Goal: Information Seeking & Learning: Learn about a topic

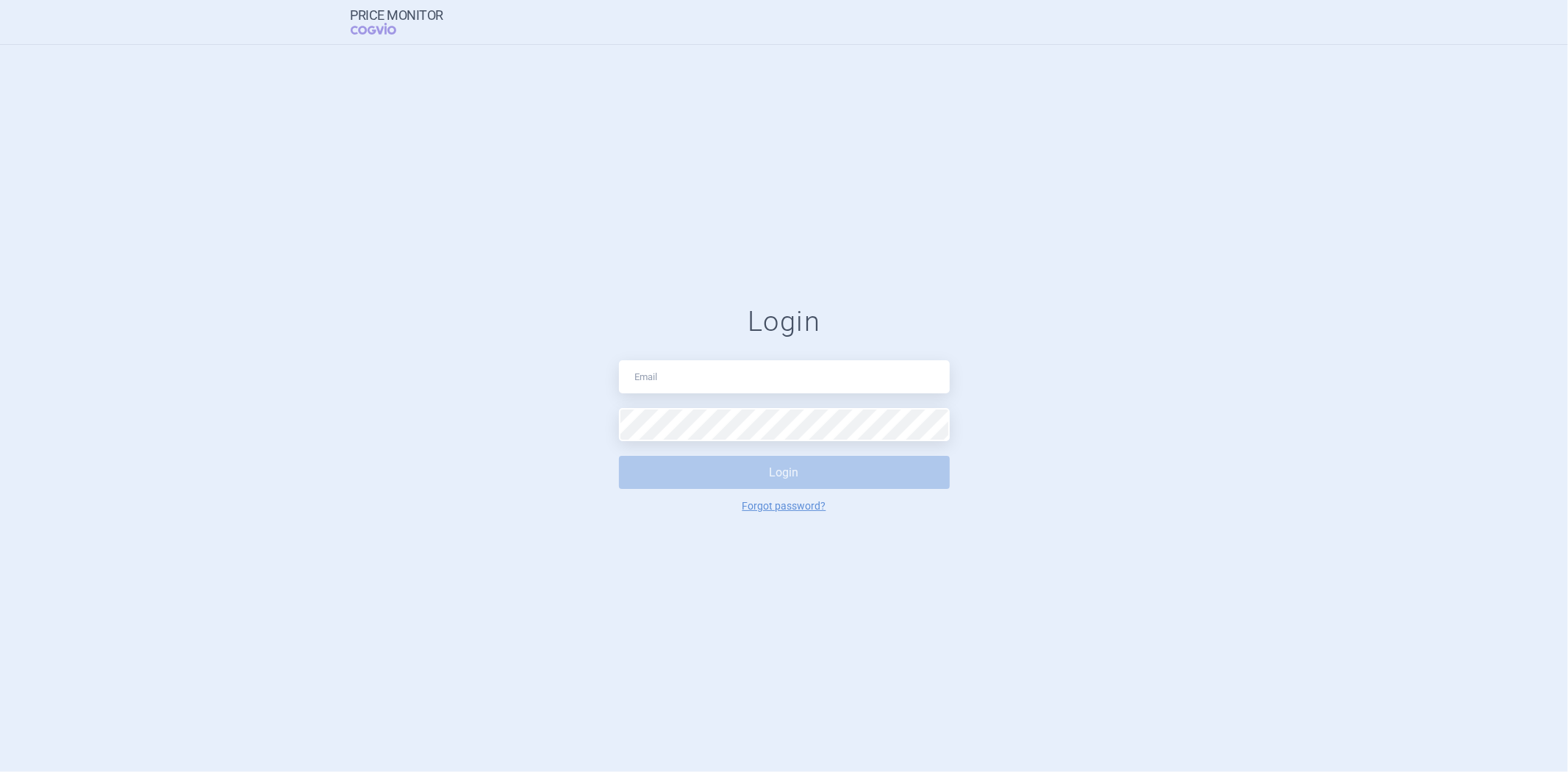
click at [679, 356] on div "Login Login Forgot password?" at bounding box center [784, 408] width 331 height 207
click at [667, 372] on input "text" at bounding box center [784, 377] width 331 height 33
type input "[EMAIL_ADDRESS][PERSON_NAME][DOMAIN_NAME]"
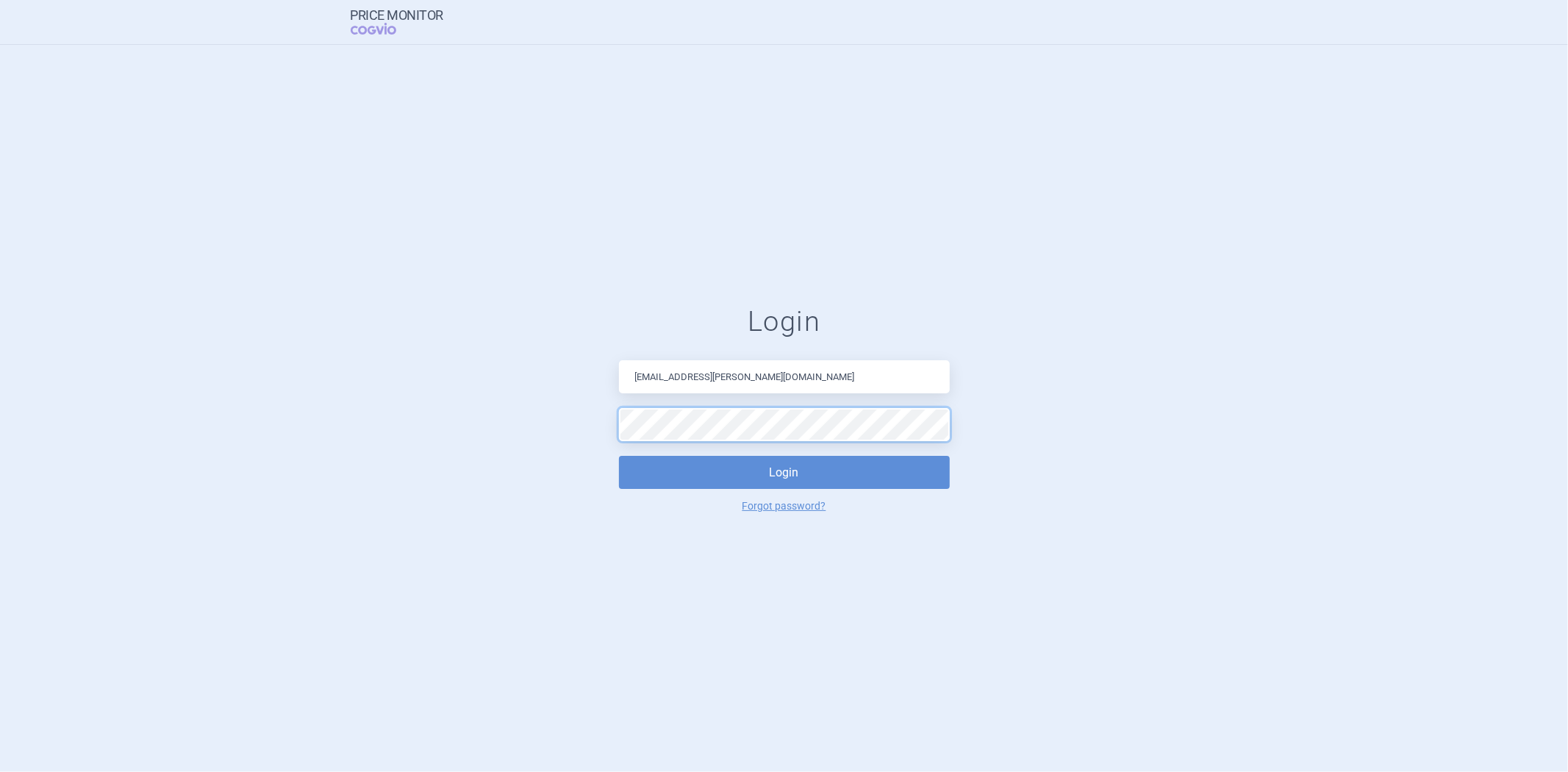
click at [619, 456] on button "Login" at bounding box center [784, 472] width 331 height 33
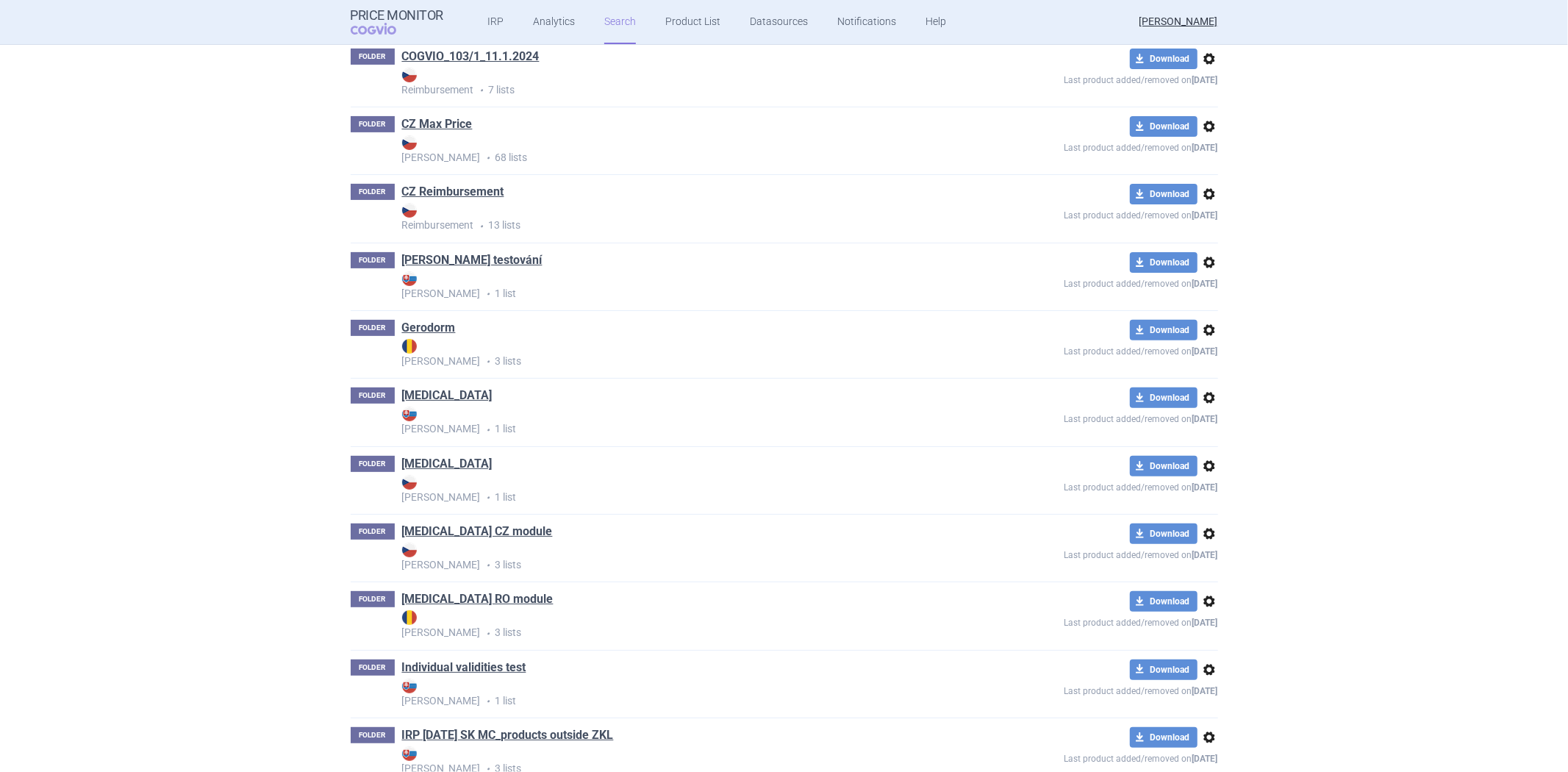
scroll to position [327, 0]
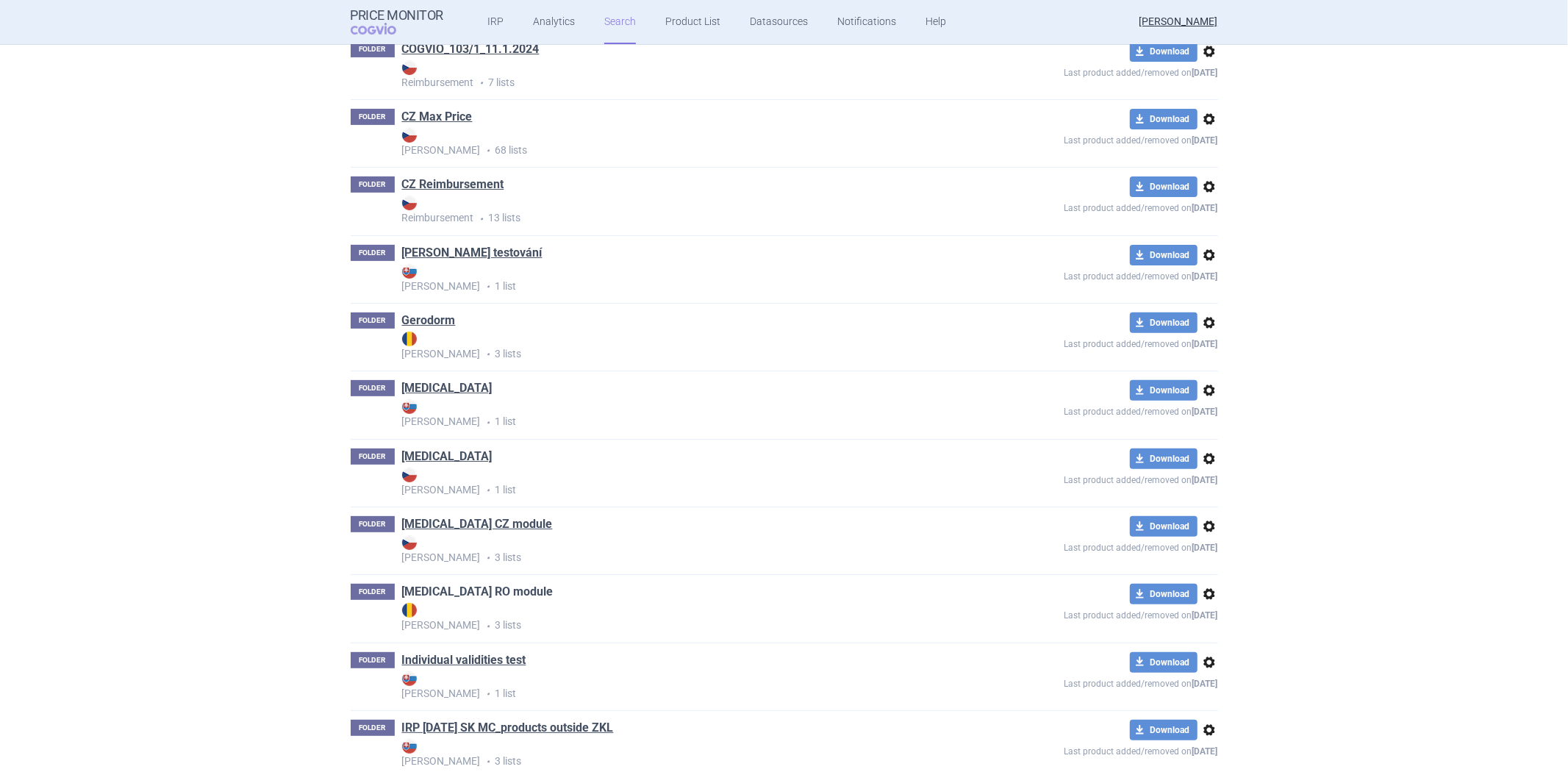
click at [428, 596] on link "[MEDICAL_DATA] RO module" at bounding box center [477, 592] width 151 height 16
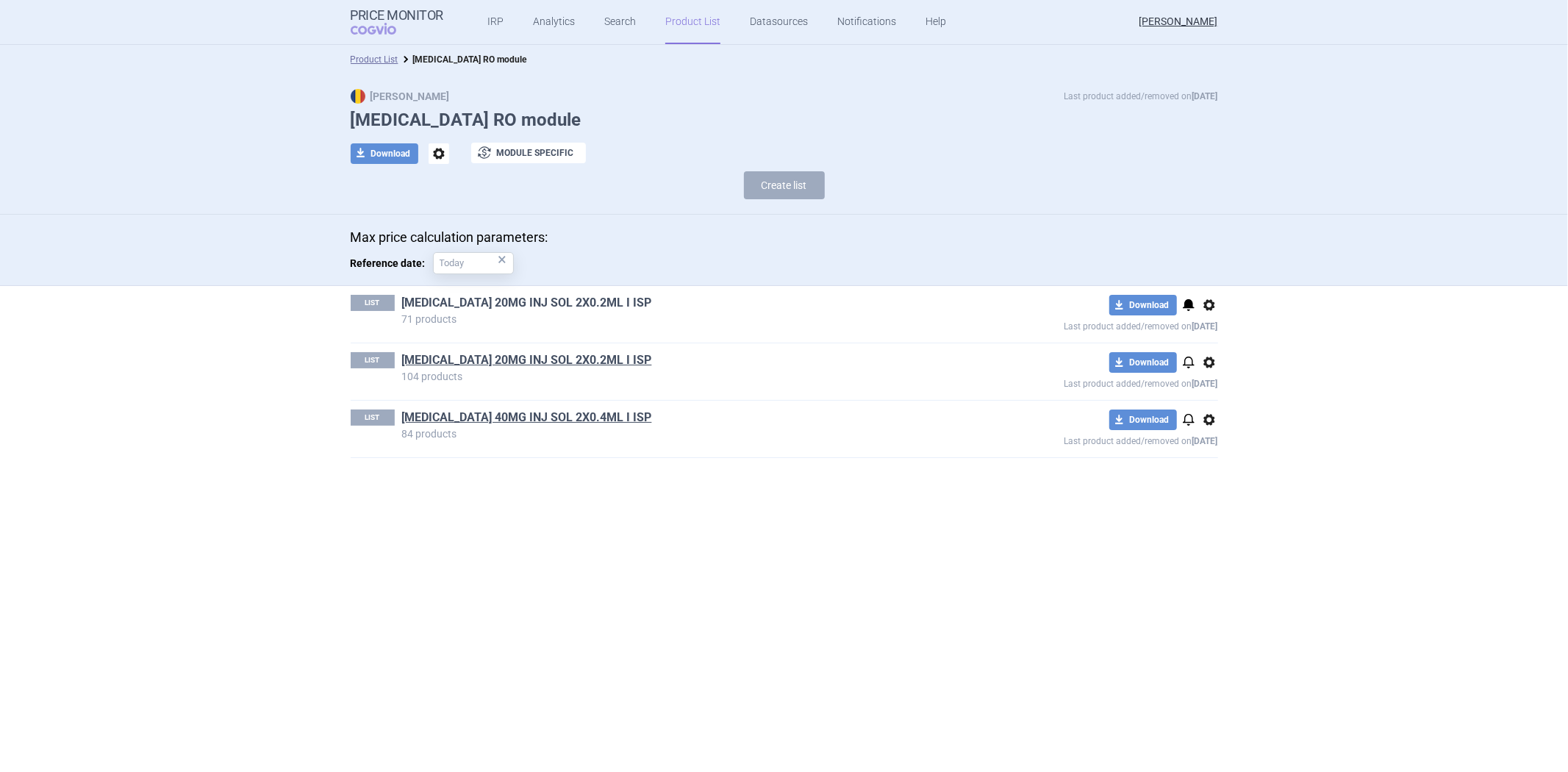
click at [563, 300] on link "[MEDICAL_DATA] 20MG INJ SOL 2X0.2ML I ISP" at bounding box center [526, 302] width 250 height 16
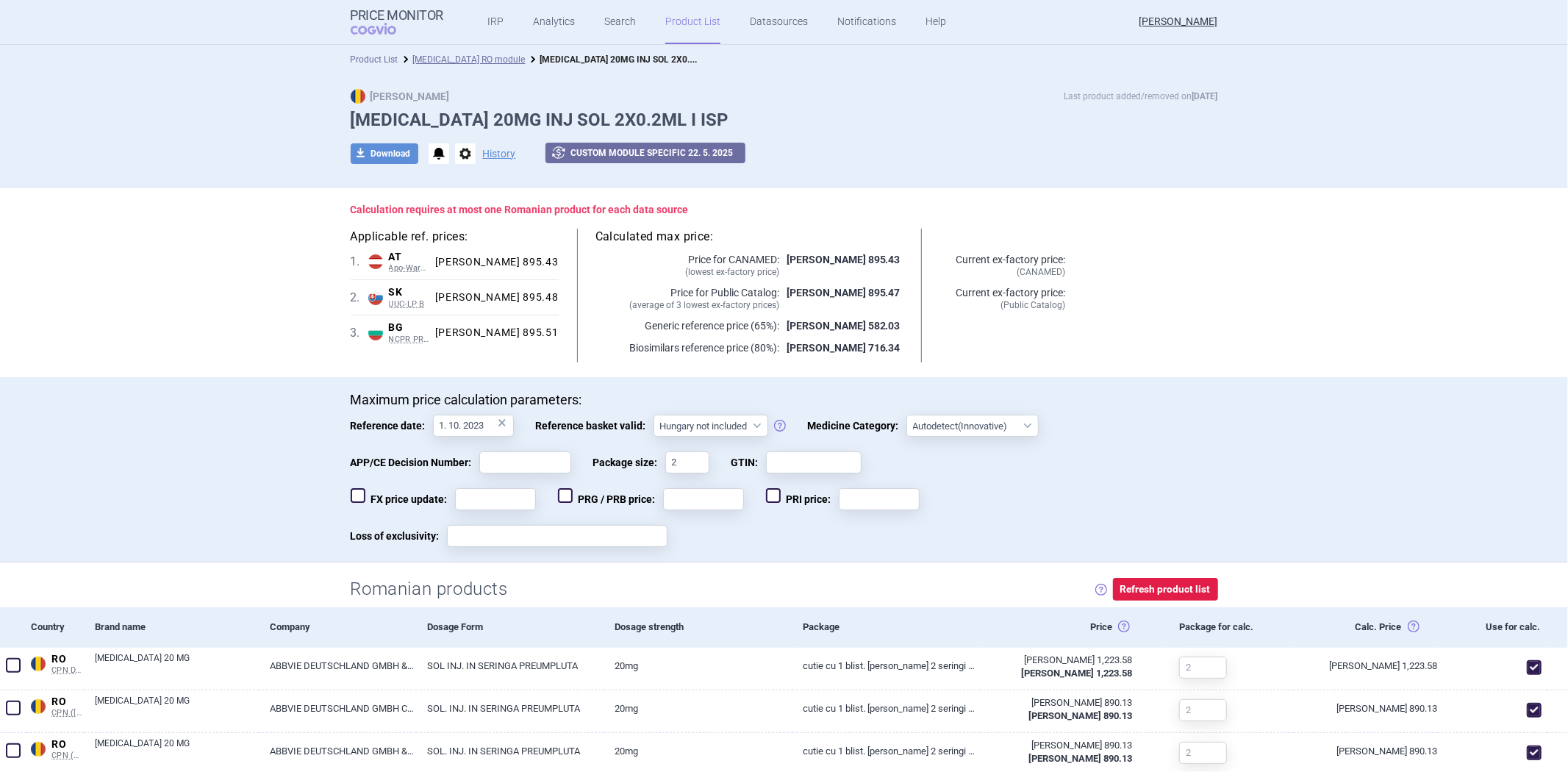
click at [372, 64] on li "Product List" at bounding box center [374, 59] width 47 height 14
click at [377, 62] on link "Product List" at bounding box center [374, 59] width 47 height 10
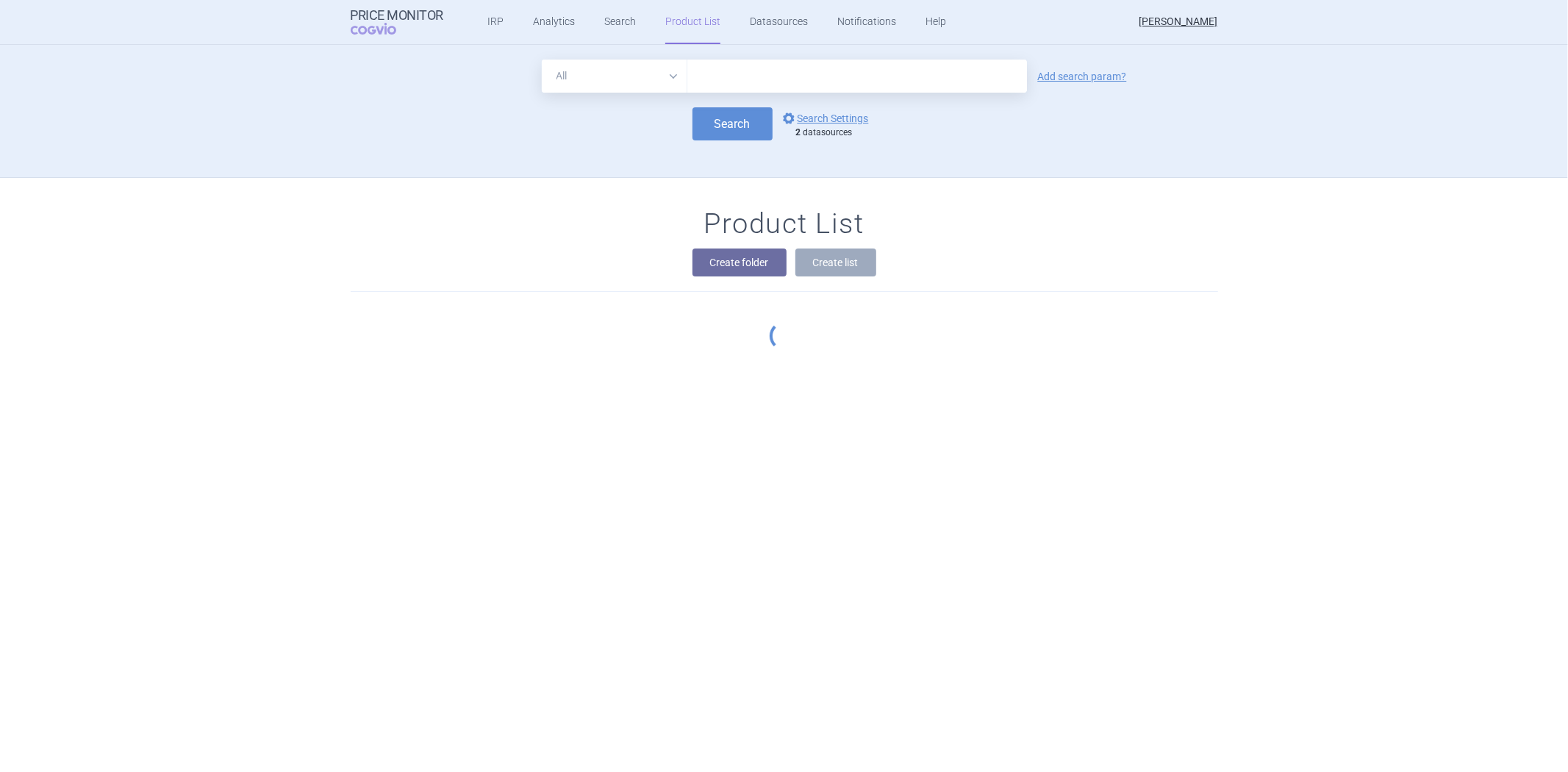
scroll to position [133, 0]
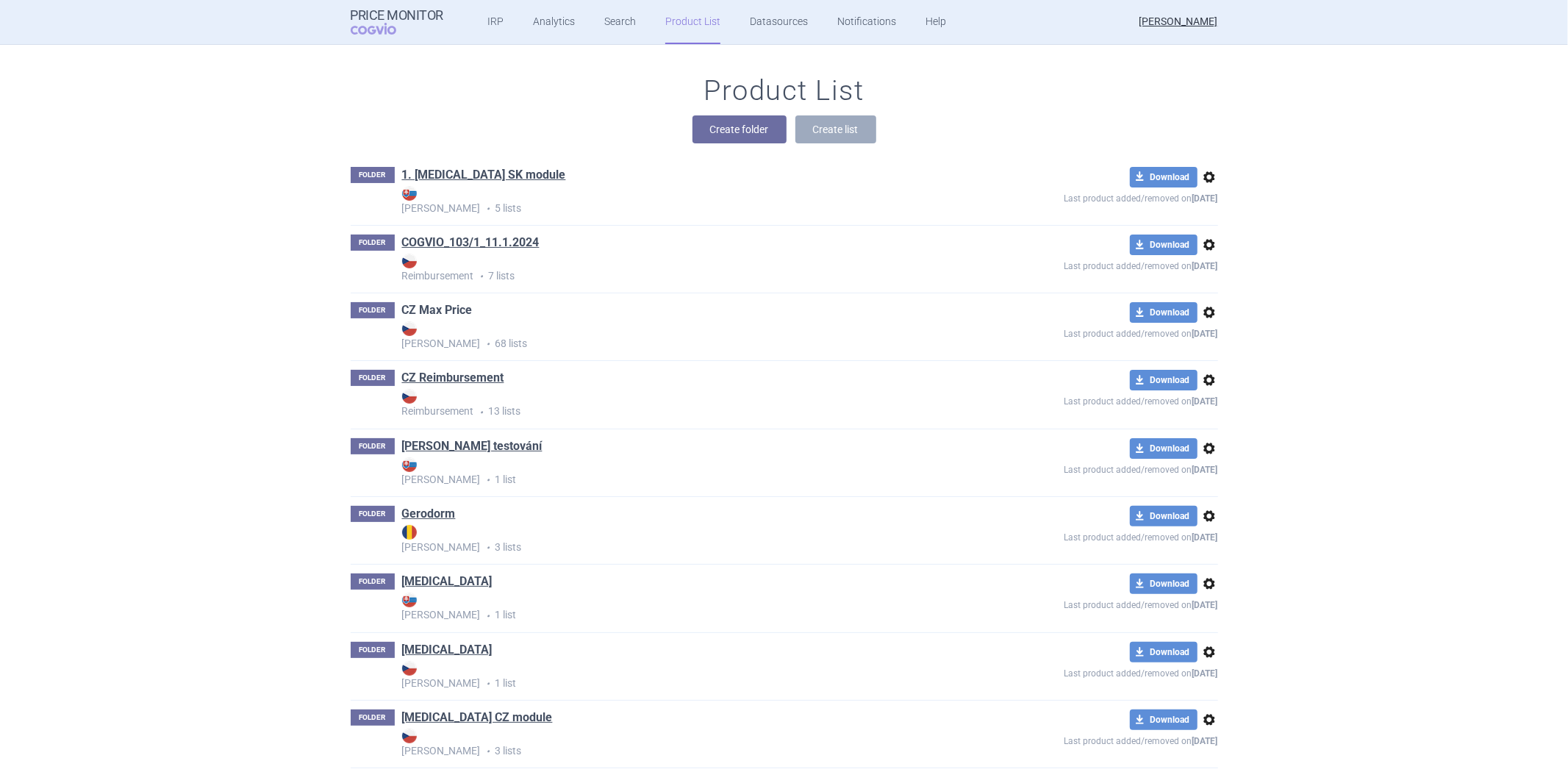
click at [454, 312] on link "CZ Max Price" at bounding box center [437, 310] width 70 height 16
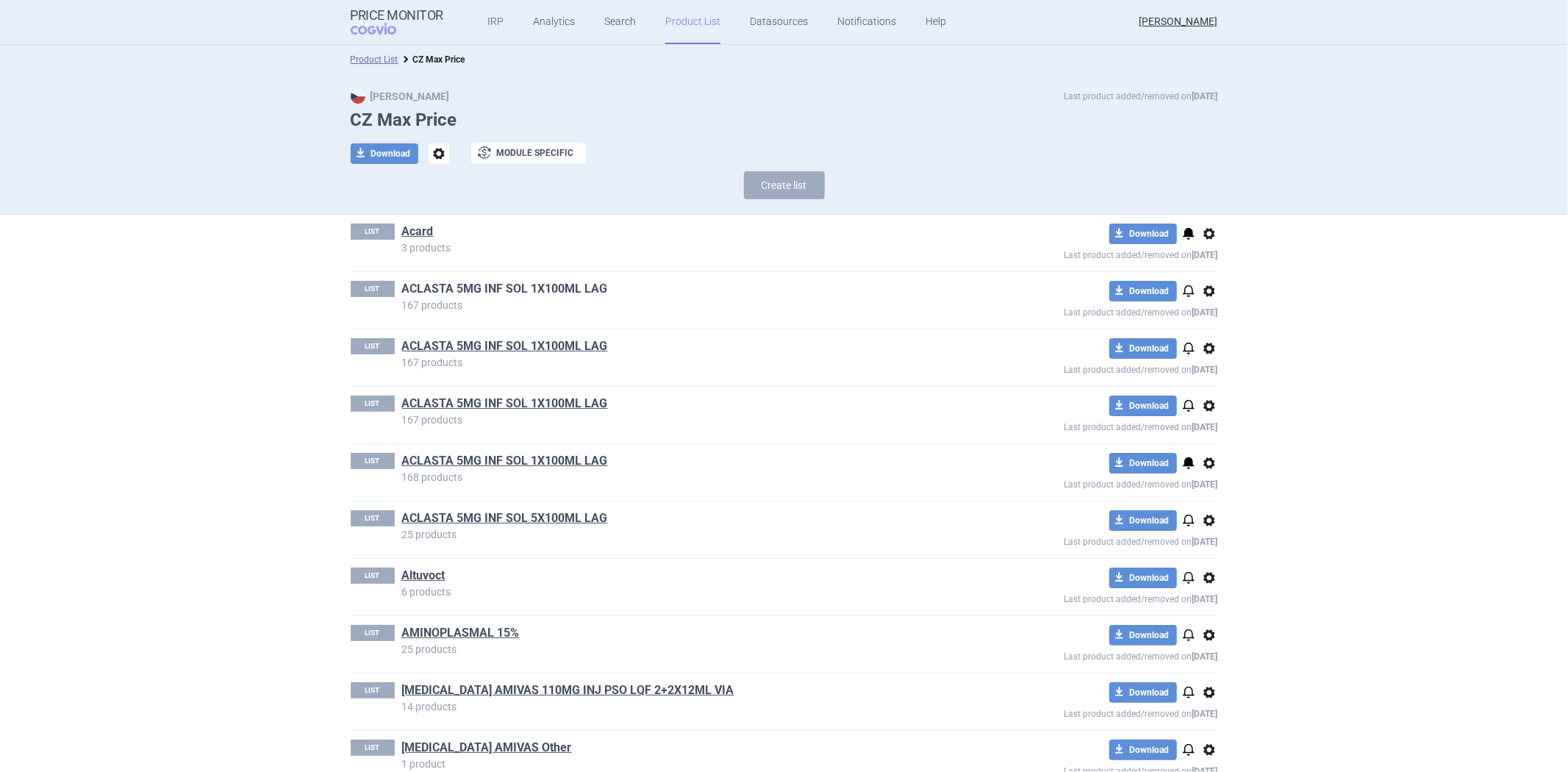
click at [485, 292] on link "ACLASTA 5MG INF SOL 1X100ML LAG" at bounding box center [504, 289] width 206 height 16
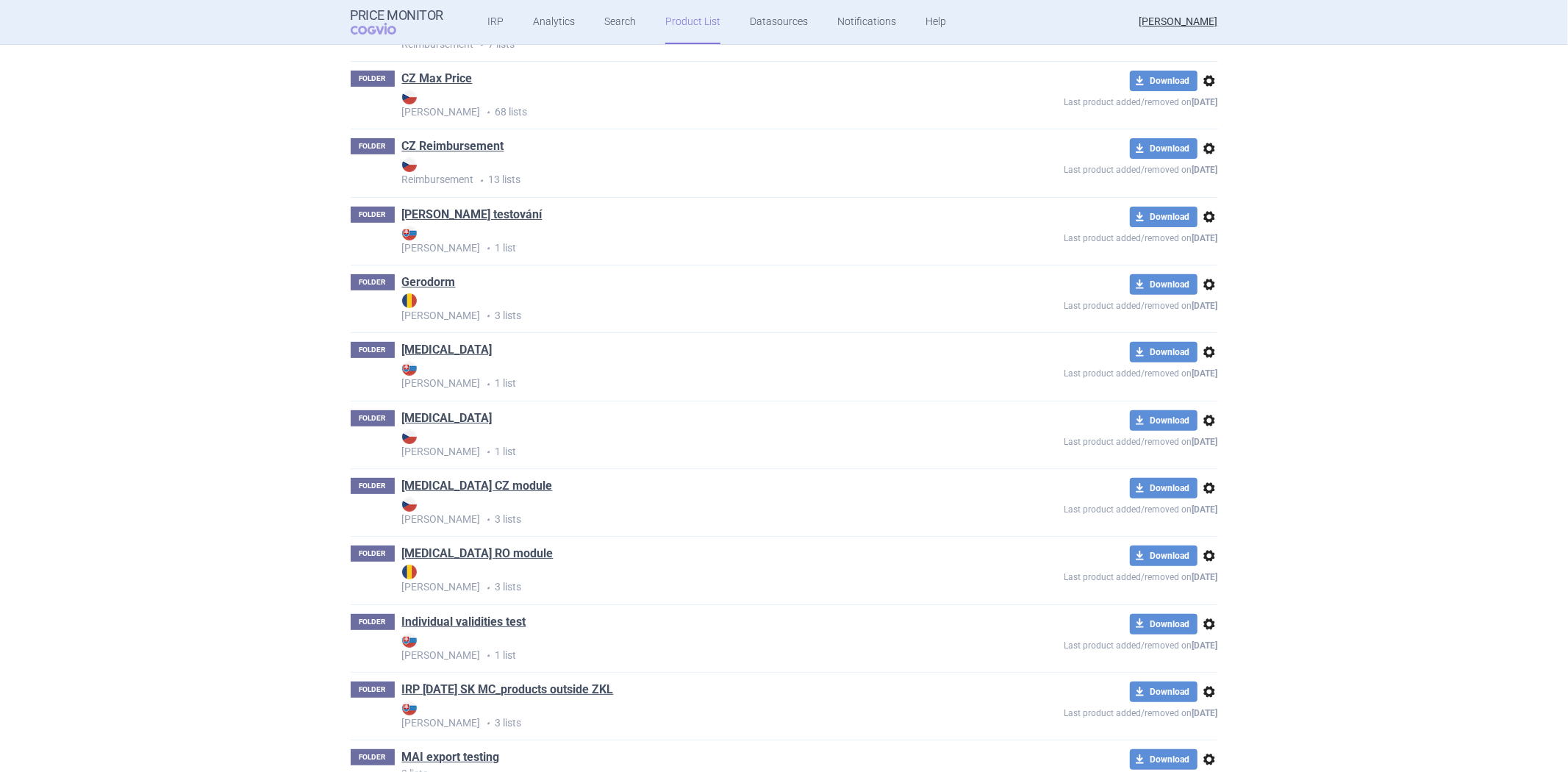
scroll to position [378, 0]
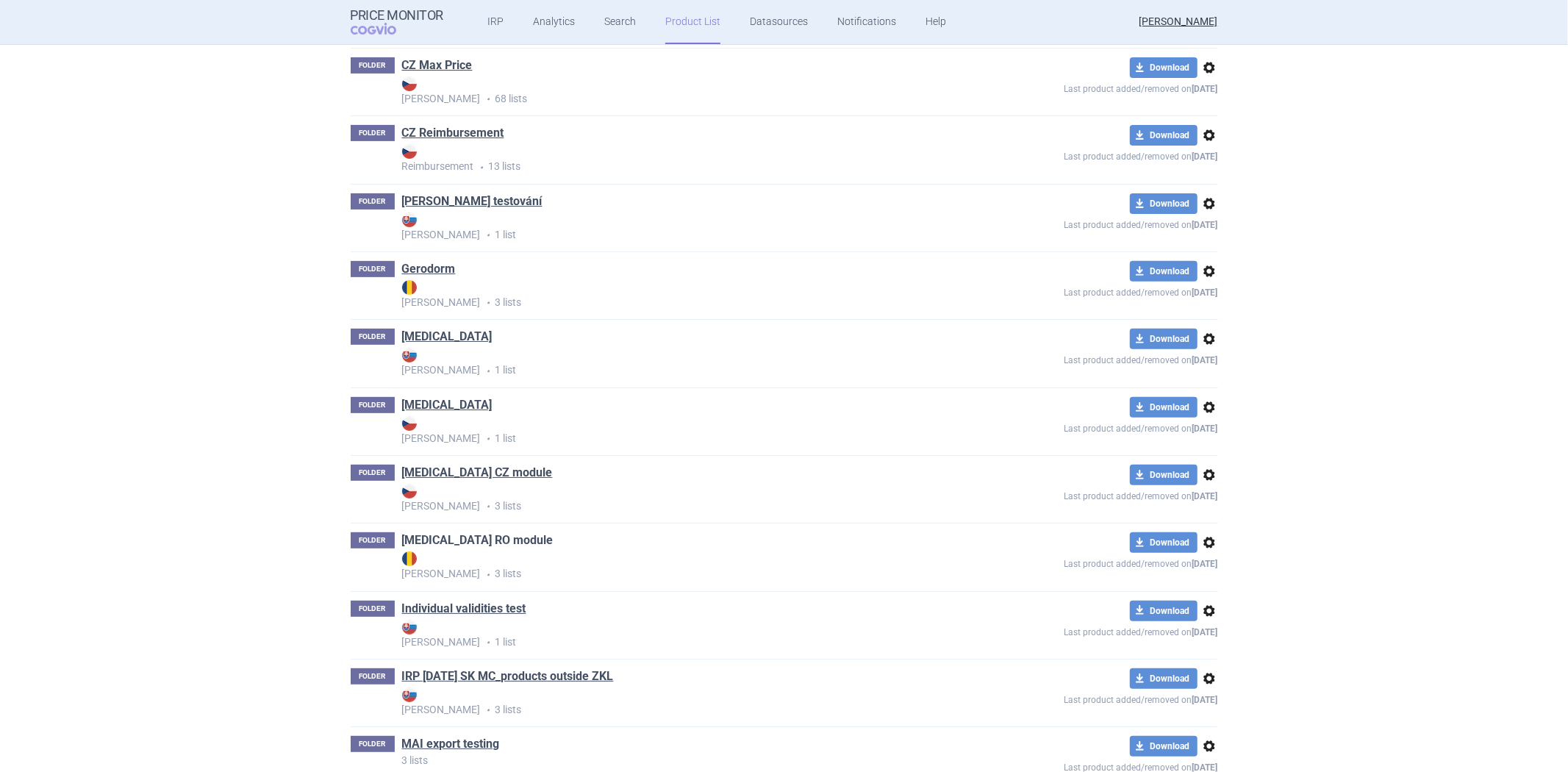
click at [417, 535] on link "[MEDICAL_DATA] RO module" at bounding box center [477, 540] width 151 height 16
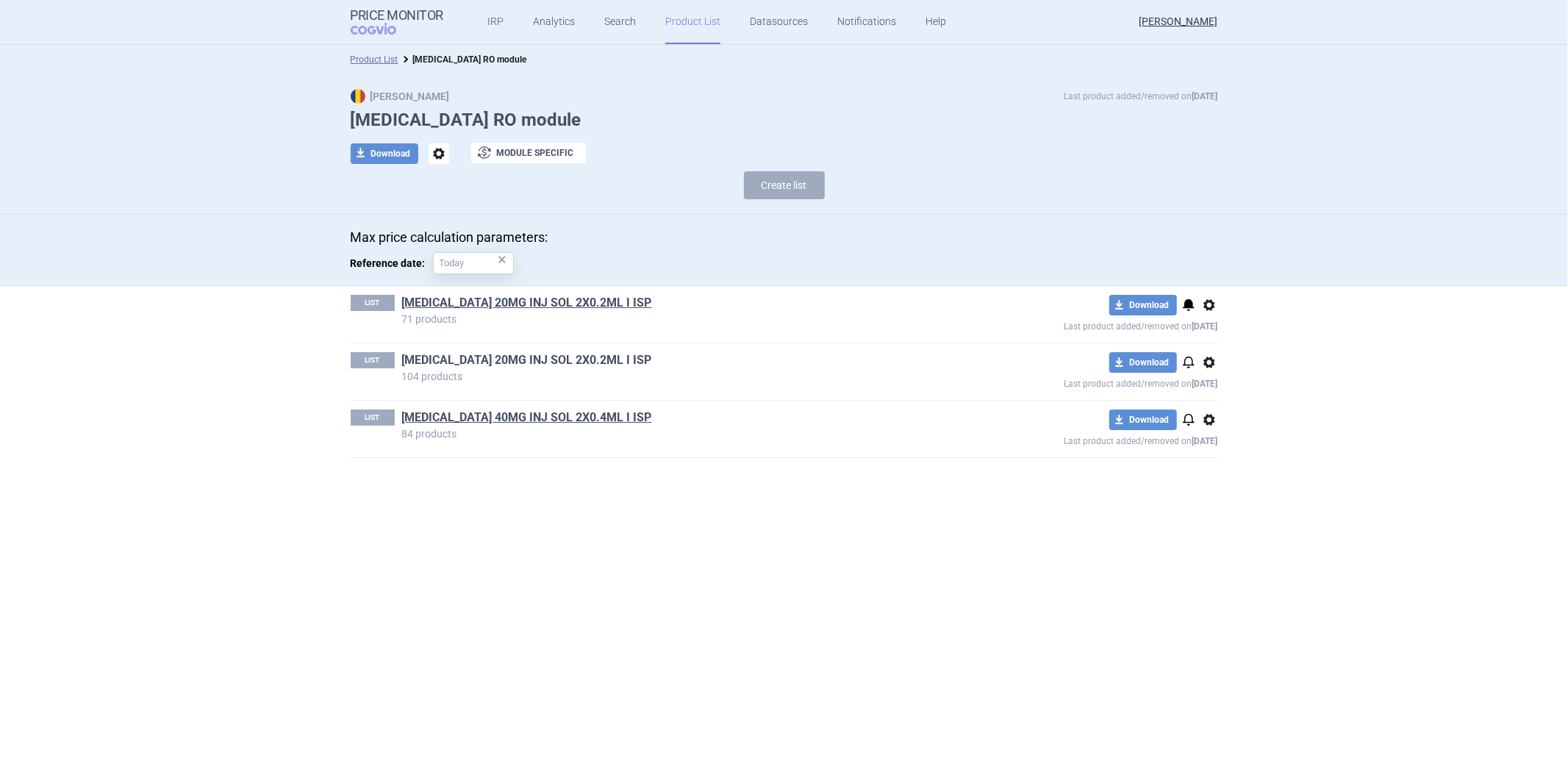
click at [472, 357] on link "[MEDICAL_DATA] 20MG INJ SOL 2X0.2ML I ISP" at bounding box center [526, 360] width 250 height 16
click at [481, 303] on link "[MEDICAL_DATA] 20MG INJ SOL 2X0.2ML I ISP" at bounding box center [526, 302] width 250 height 16
